Goal: Navigation & Orientation: Find specific page/section

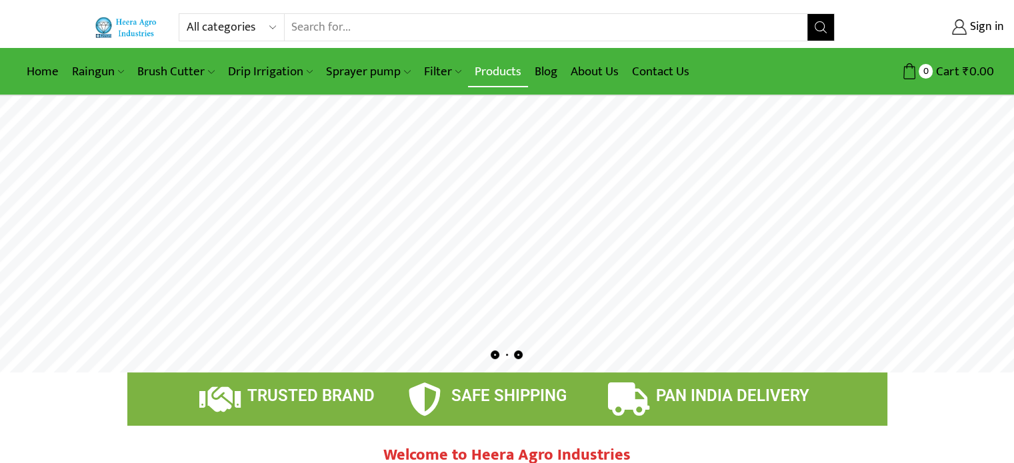
click at [489, 67] on link "Products" at bounding box center [498, 71] width 60 height 31
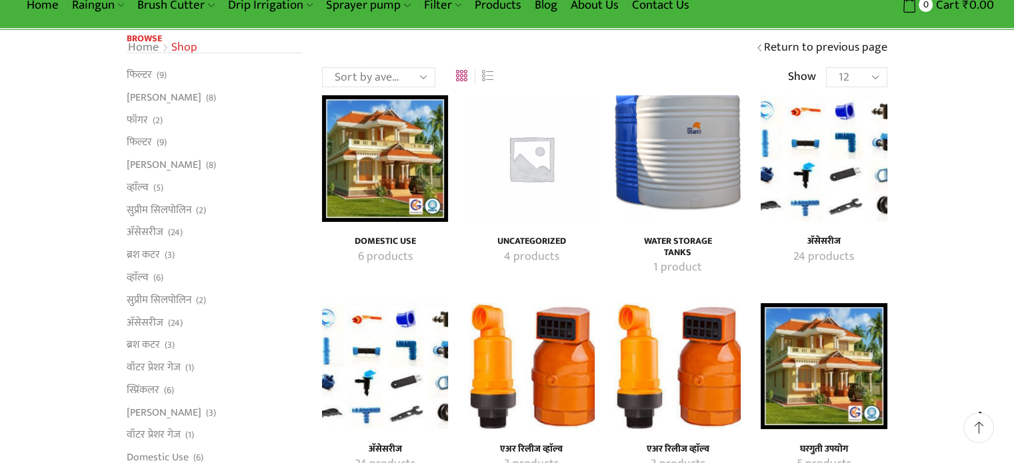
scroll to position [133, 0]
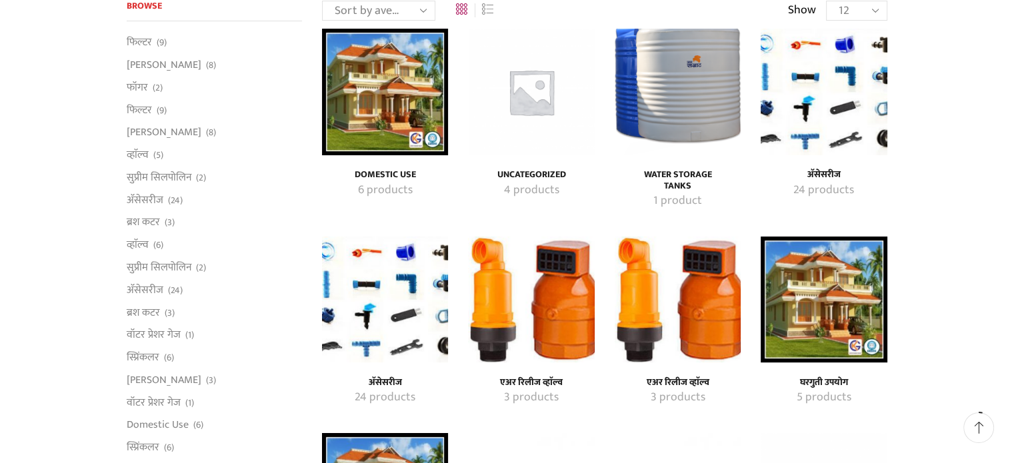
click at [819, 106] on img "Visit product category अ‍ॅसेसरीज" at bounding box center [824, 92] width 126 height 126
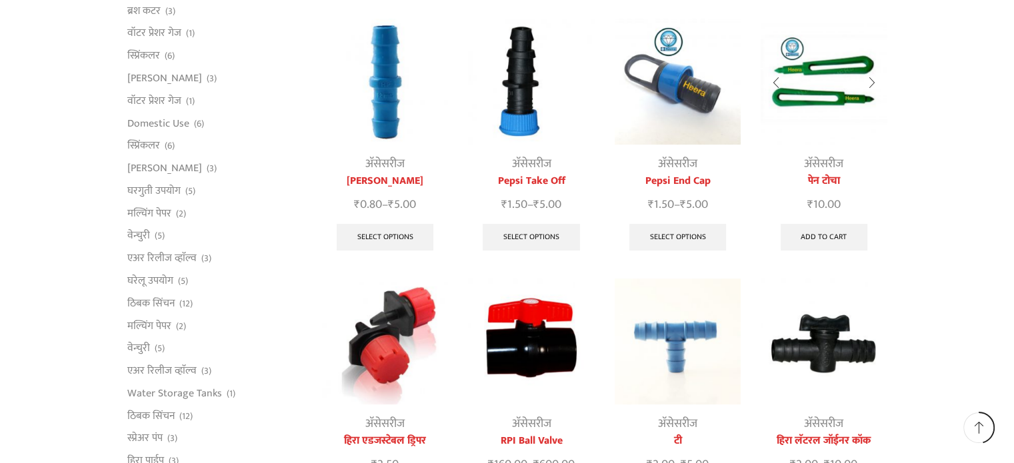
scroll to position [200, 0]
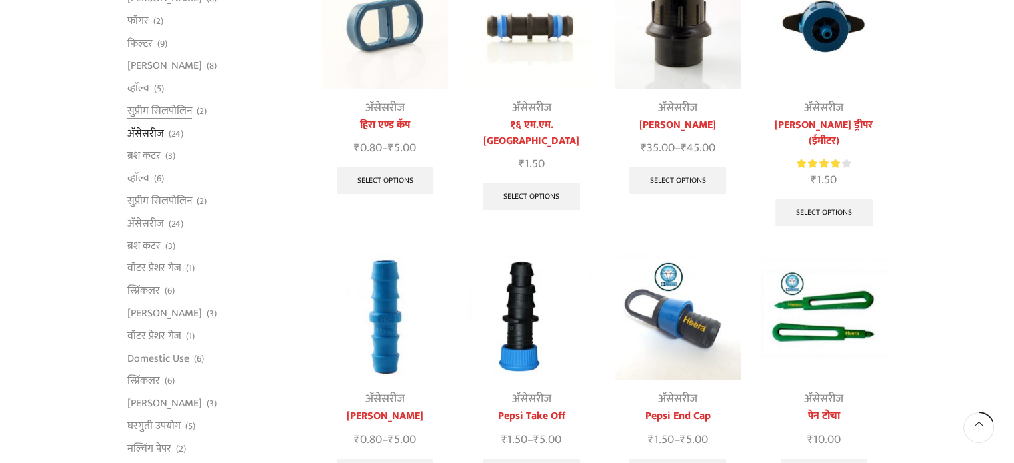
drag, startPoint x: 825, startPoint y: 1, endPoint x: 278, endPoint y: 121, distance: 559.7
click at [277, 124] on li "अ‍ॅसेसरीज (24)" at bounding box center [214, 133] width 175 height 23
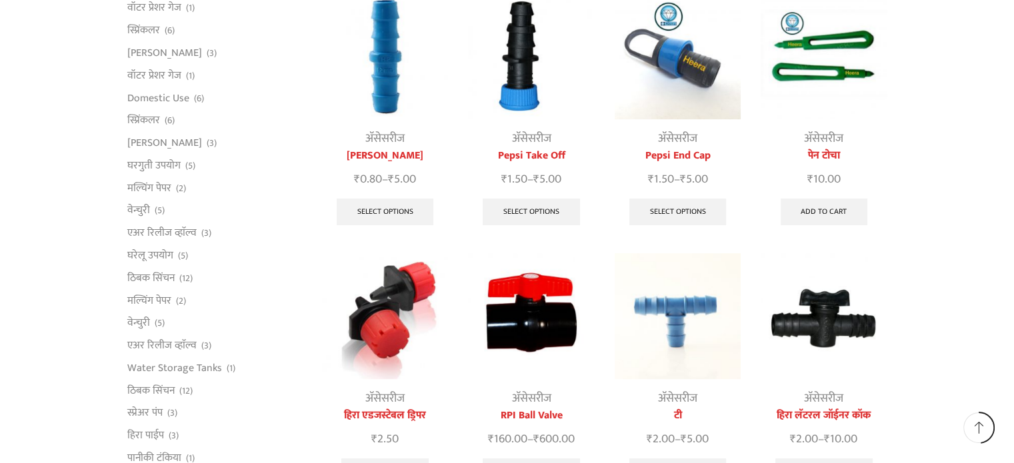
scroll to position [533, 0]
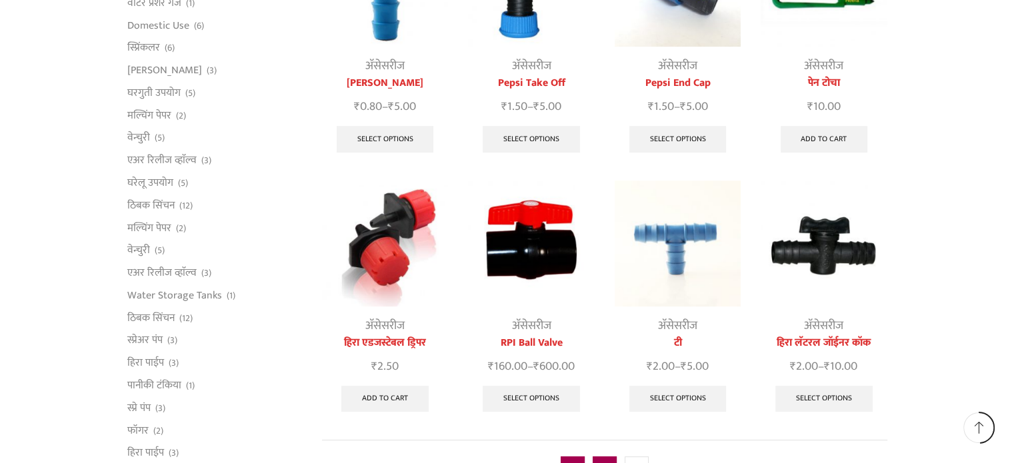
click at [604, 457] on link "2" at bounding box center [605, 469] width 24 height 24
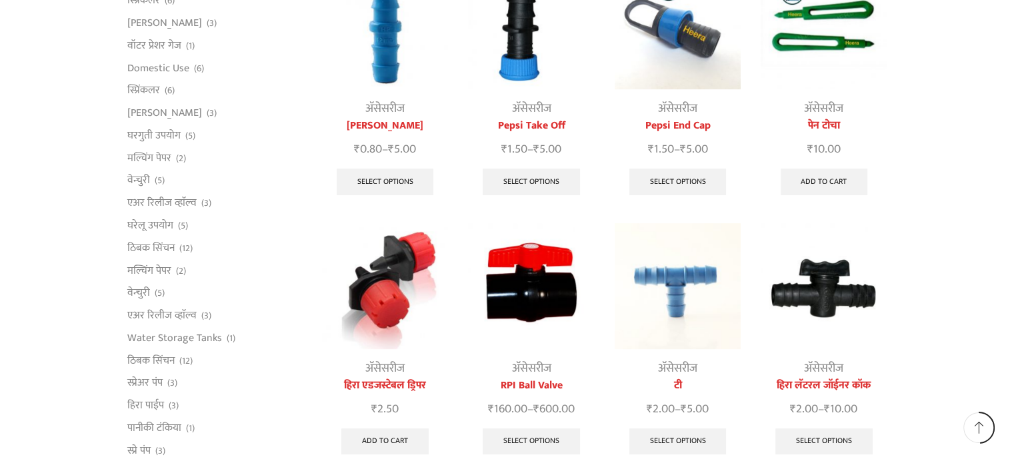
scroll to position [400, 0]
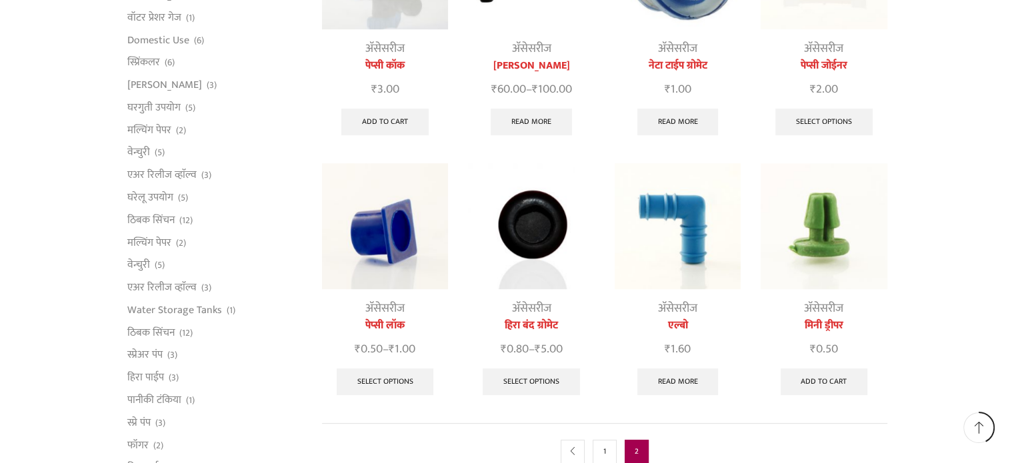
scroll to position [600, 0]
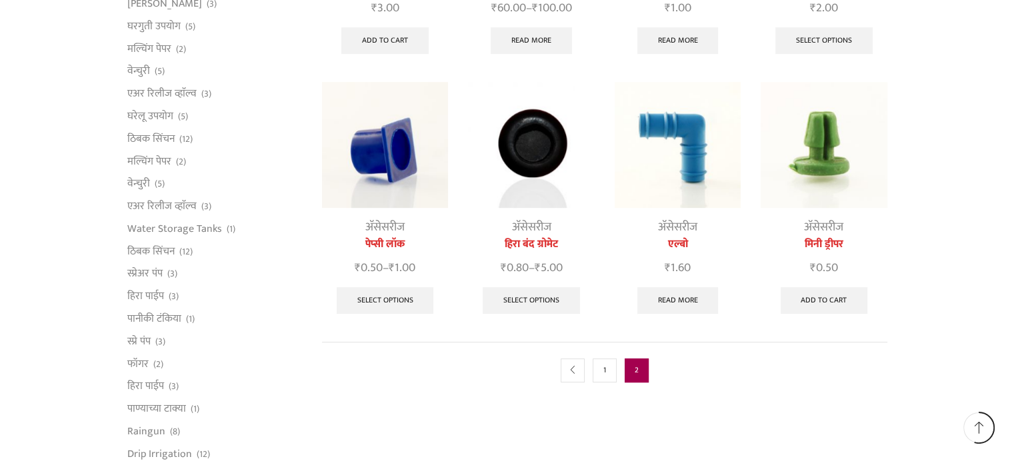
click at [933, 343] on div "All categories Accessories Air Release Valve Brush Cutter Domestic Use Drip Irr…" at bounding box center [507, 173] width 1014 height 1546
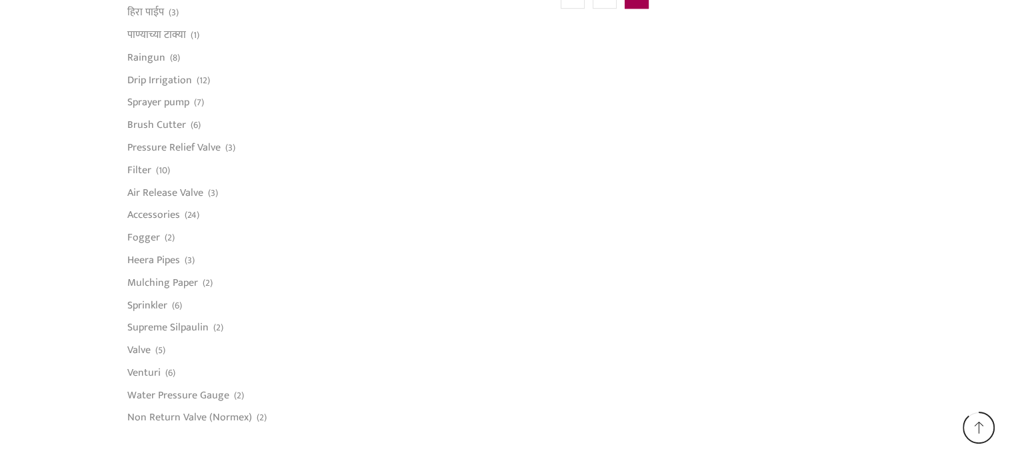
scroll to position [838, 0]
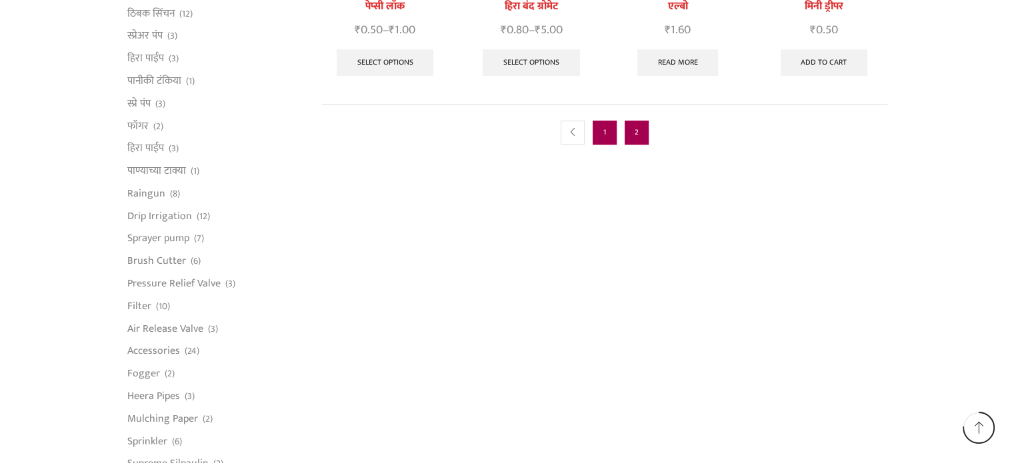
click at [609, 133] on link "1" at bounding box center [605, 133] width 24 height 24
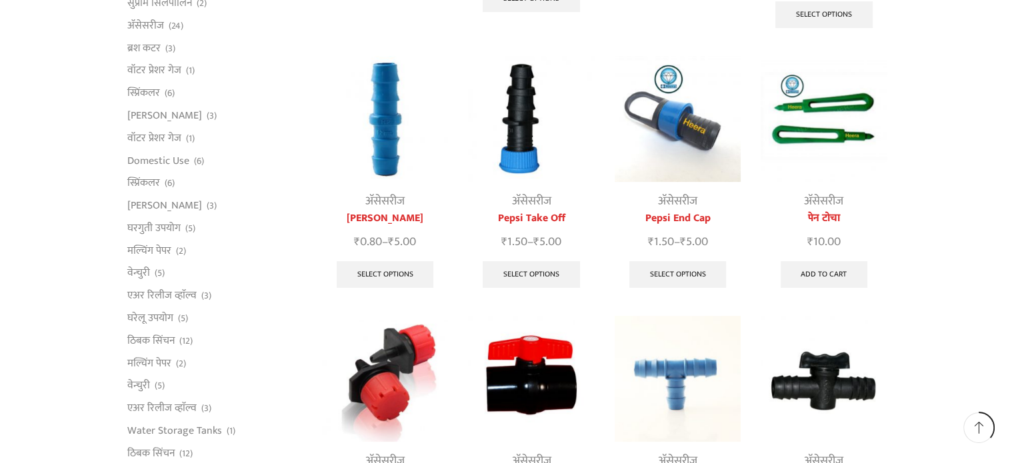
scroll to position [467, 0]
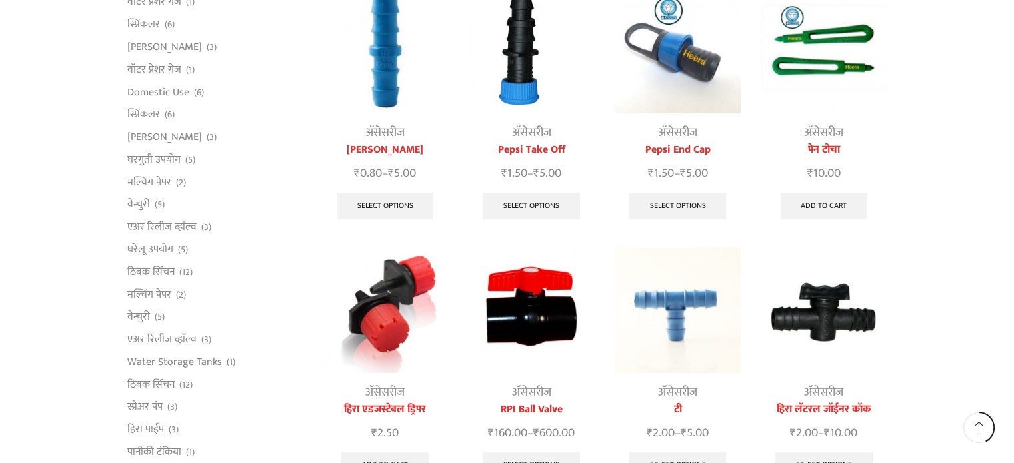
click at [922, 315] on div "All categories Accessories Air Release Valve Brush Cutter Domestic Use Drip Irr…" at bounding box center [507, 306] width 1014 height 1546
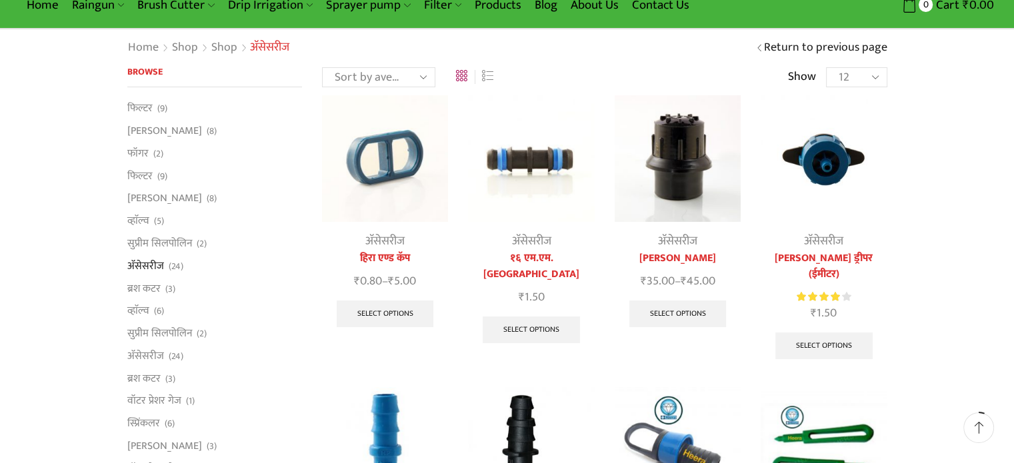
scroll to position [0, 0]
